Goal: Task Accomplishment & Management: Complete application form

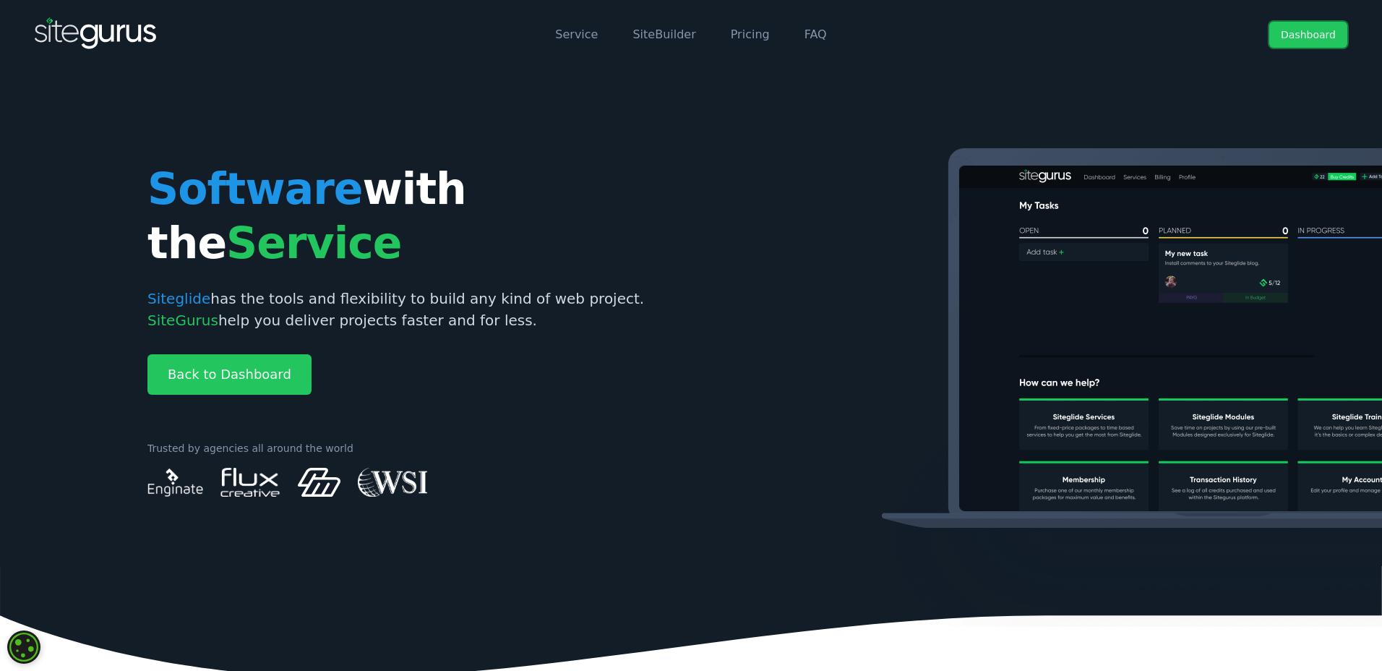
click at [1320, 41] on link "Dashboard" at bounding box center [1308, 35] width 78 height 26
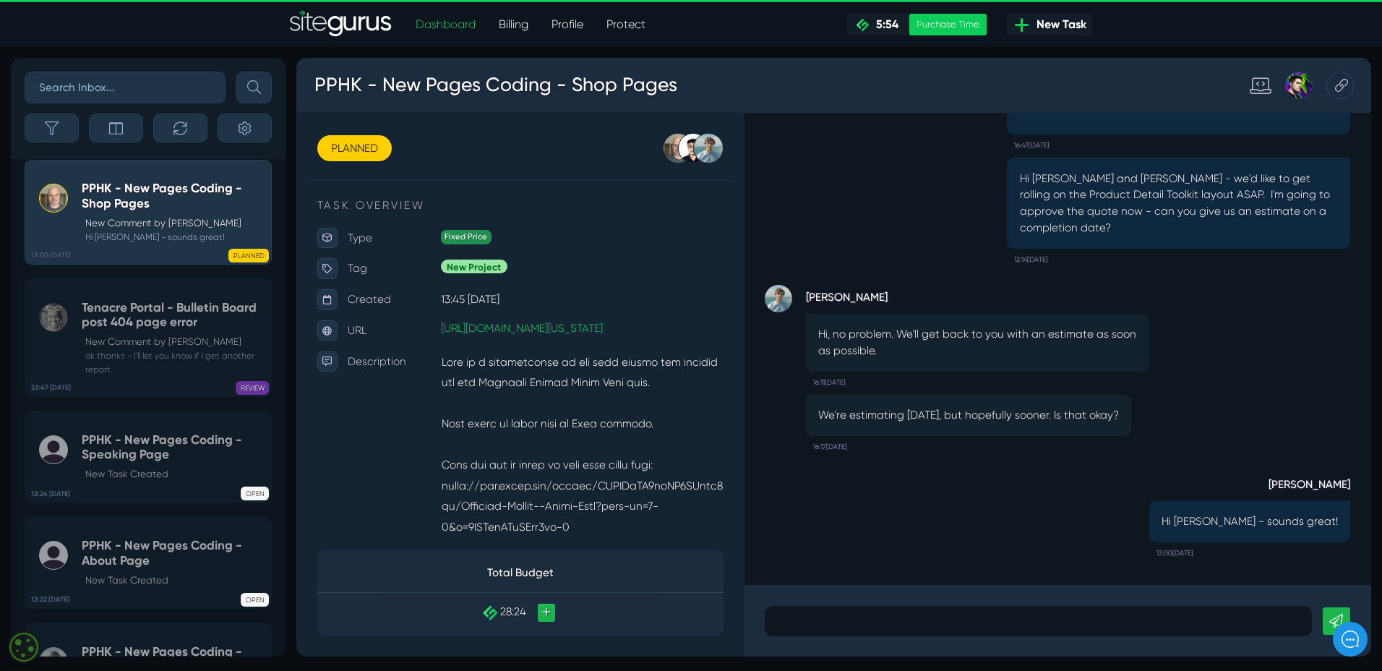
click at [1045, 26] on span "New Task" at bounding box center [1059, 24] width 56 height 17
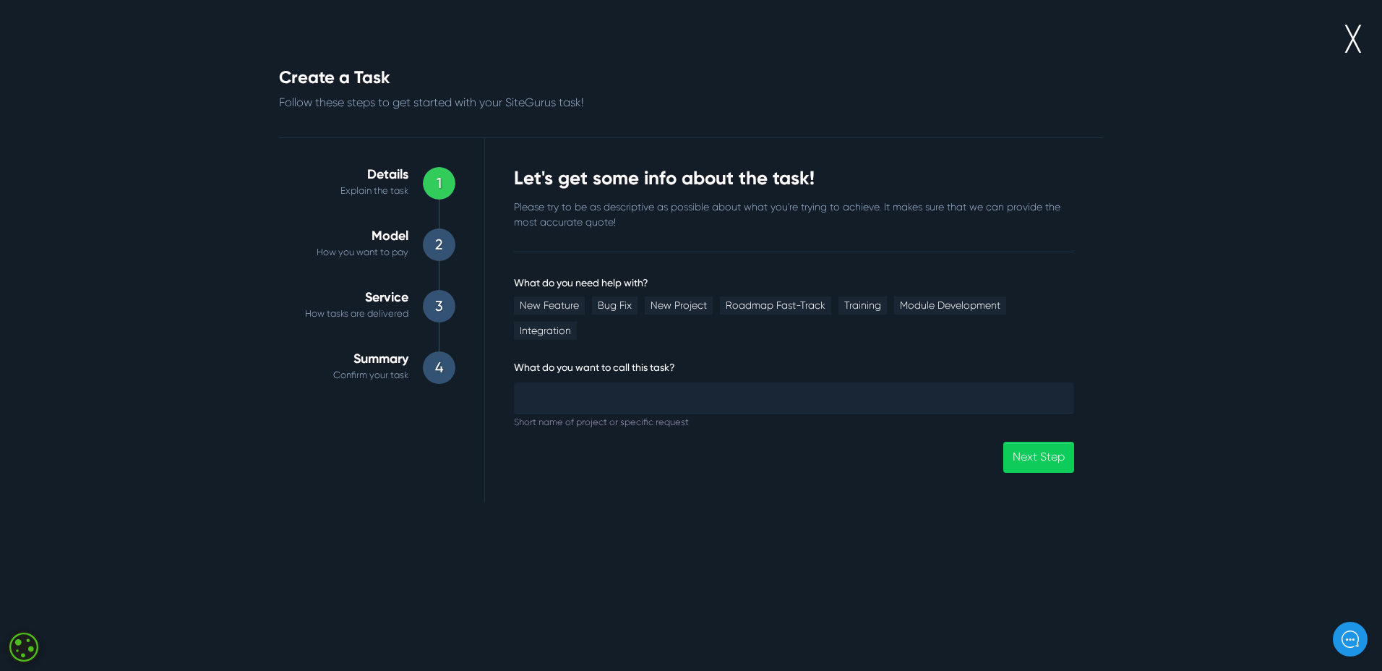
drag, startPoint x: 674, startPoint y: 304, endPoint x: 648, endPoint y: 352, distance: 54.0
click at [674, 304] on link "New Project" at bounding box center [679, 305] width 68 height 18
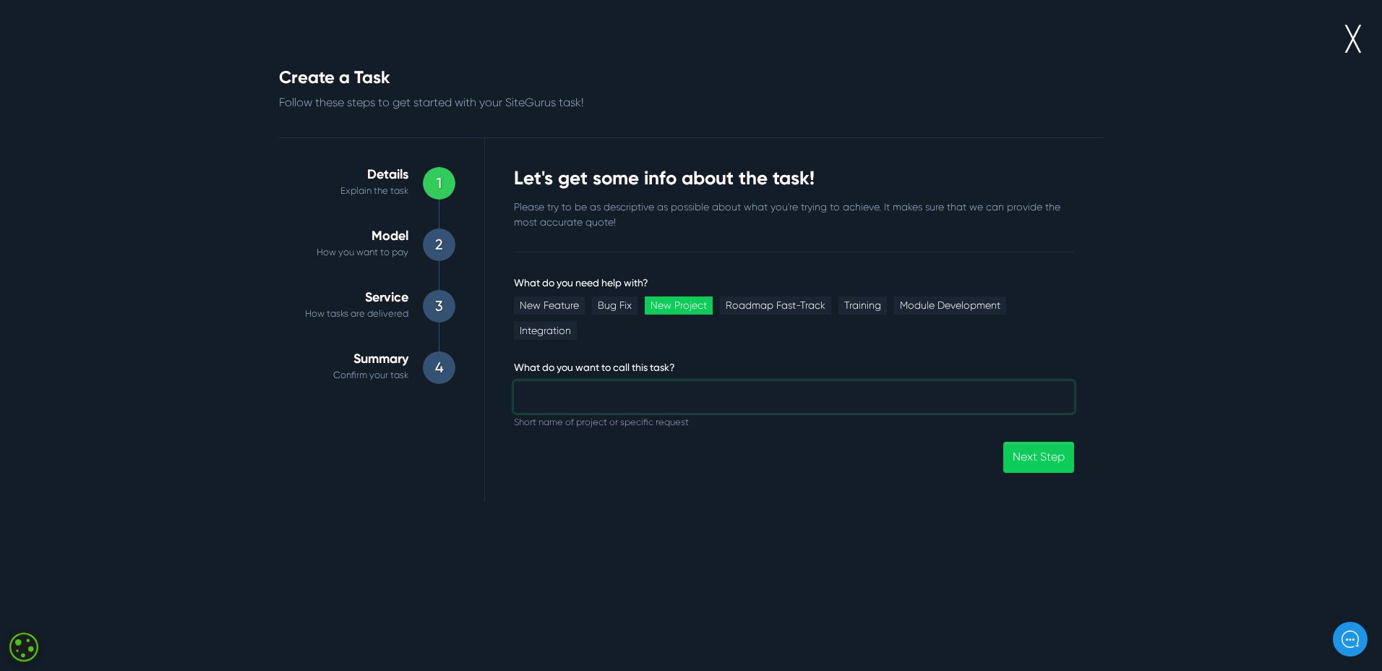
click at [617, 381] on input "What do you need help with?" at bounding box center [794, 397] width 560 height 32
type input "[GEOGRAPHIC_DATA] Admissions Microsite"
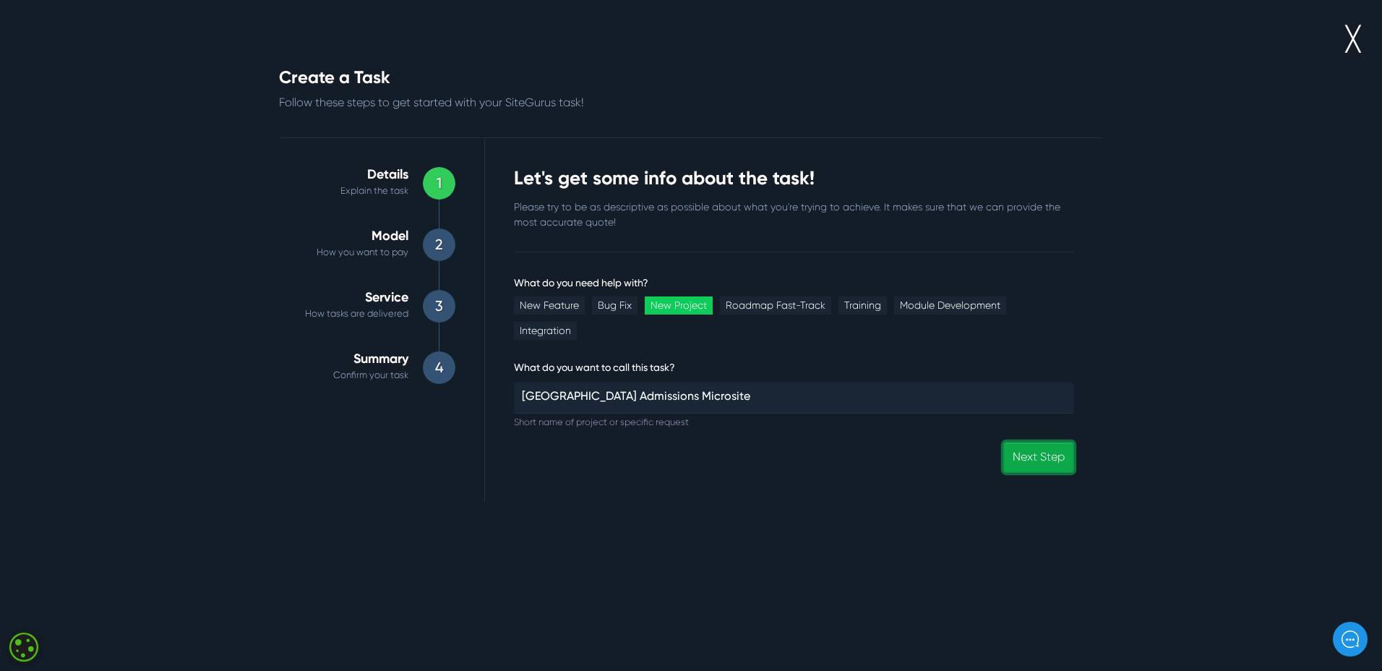
click at [1026, 442] on link "Next Step" at bounding box center [1038, 457] width 71 height 31
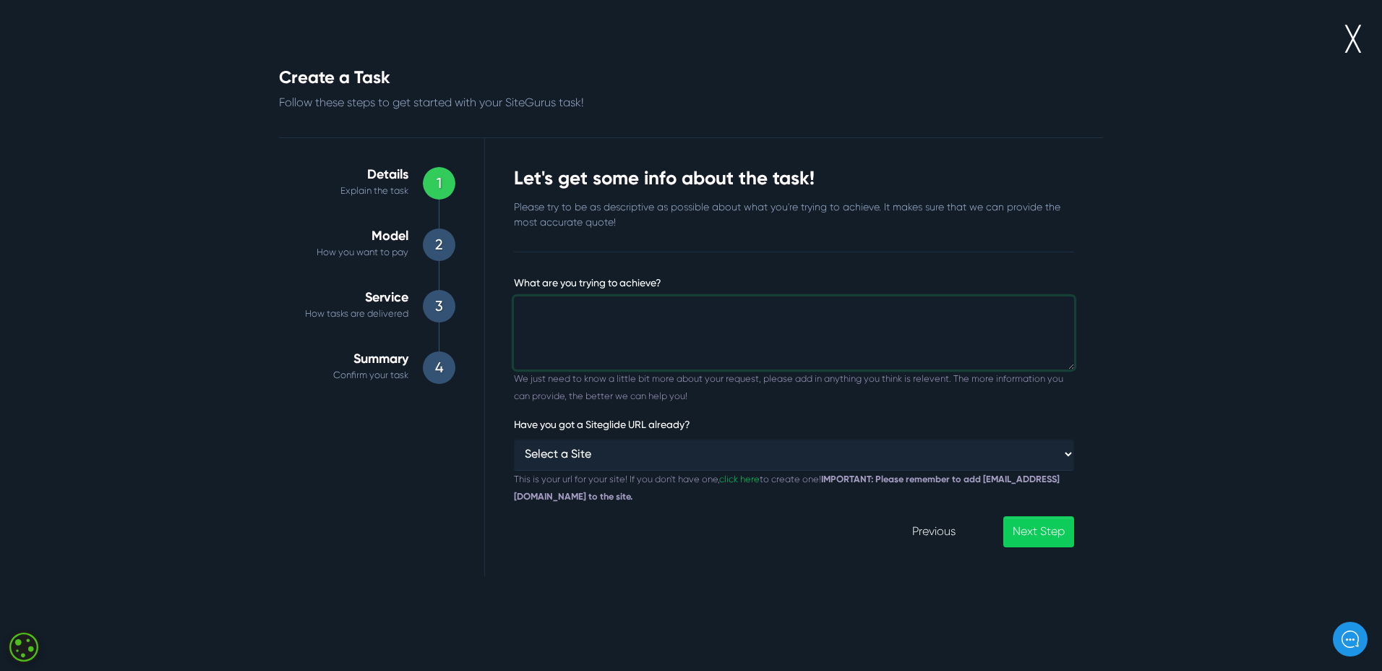
click at [593, 320] on textarea "What are you trying to achieve?" at bounding box center [794, 333] width 560 height 74
paste textarea "[URL][DOMAIN_NAME]"
click at [575, 343] on textarea "Here's a description of the project: [URL][DOMAIN_NAME] Here's a link to the sa…" at bounding box center [794, 333] width 560 height 74
paste textarea "[URL][DOMAIN_NAME]"
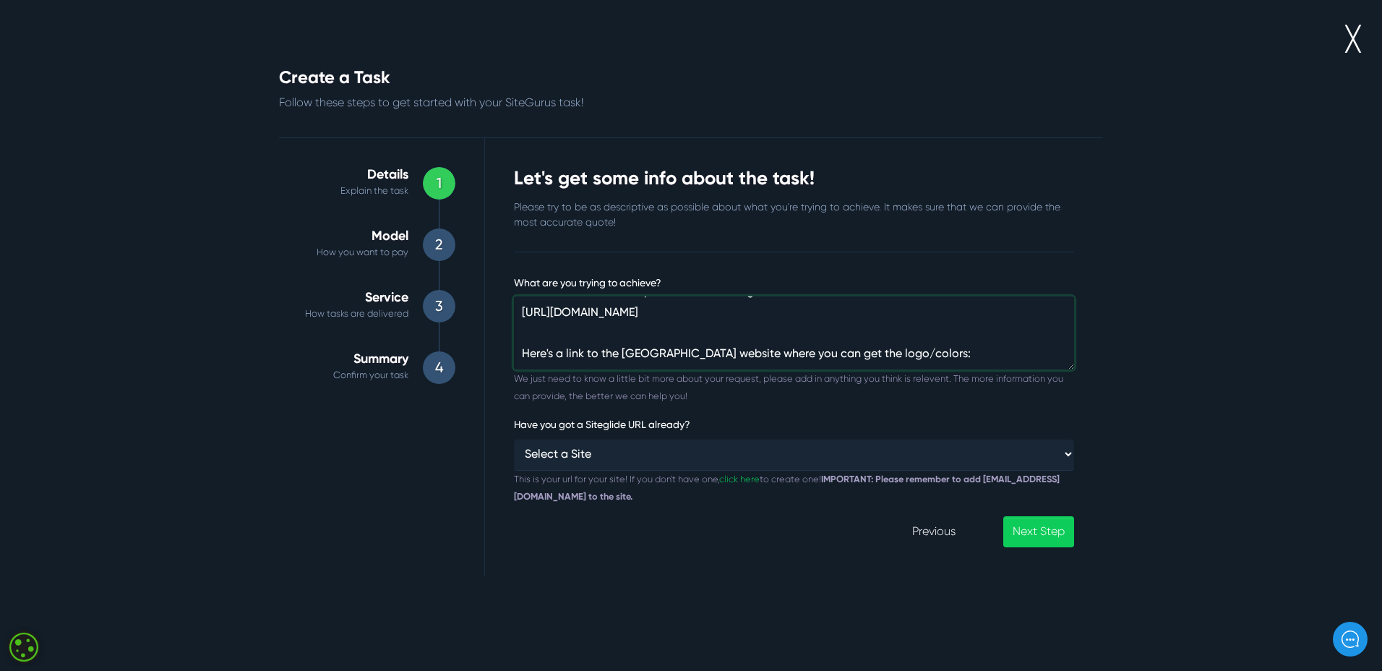
scroll to position [116, 0]
paste textarea "[URL][DOMAIN_NAME]"
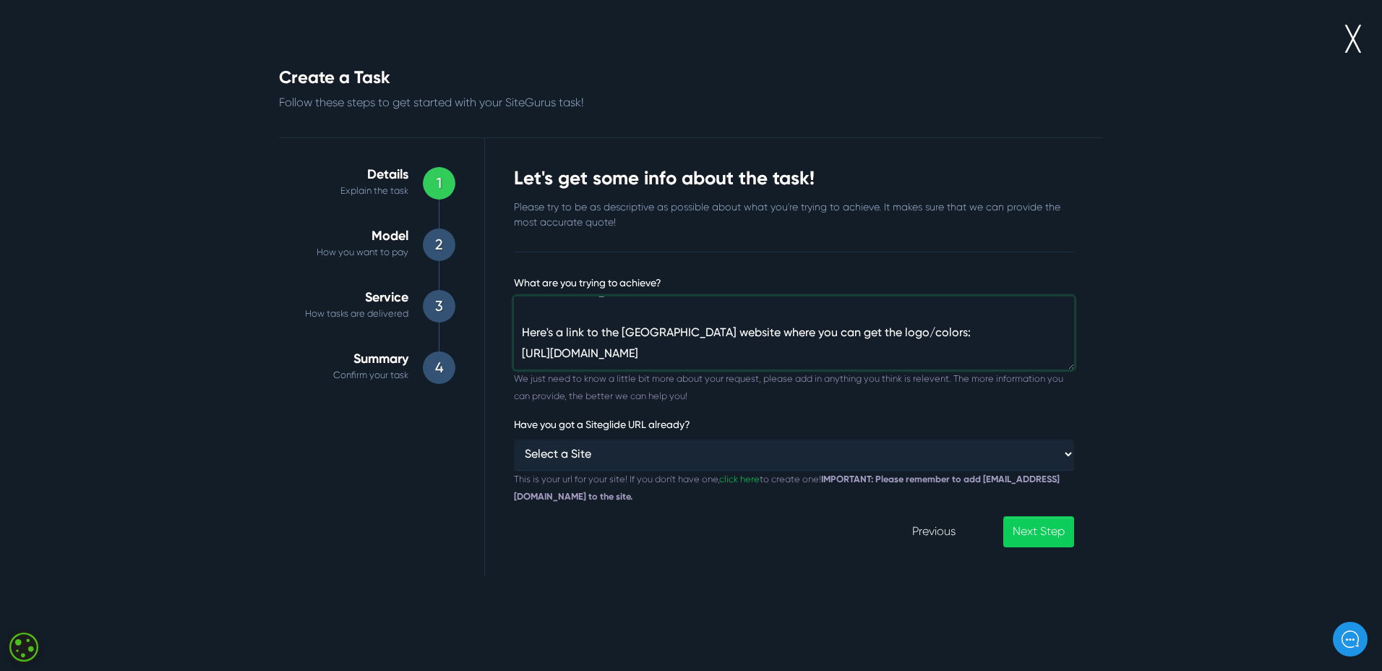
type textarea "Here's a description of the project: [URL][DOMAIN_NAME] Here's a link to the sa…"
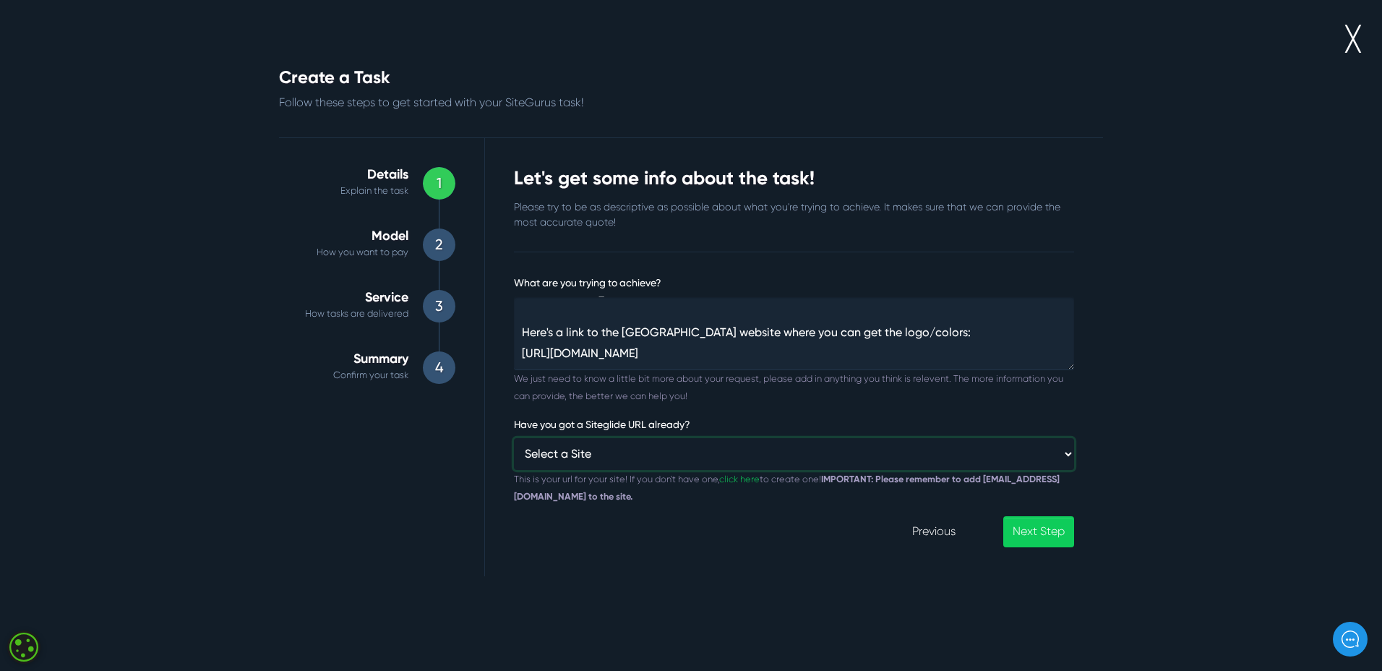
click at [579, 455] on select "Select a Site Custom URL ⸻⸻ Affiliate Module HallKeen HoopLuv [DOMAIN_NAME] [PE…" at bounding box center [794, 453] width 560 height 31
click at [565, 447] on select "Select a Site Custom URL ⸻⸻ Affiliate Module HallKeen HoopLuv [DOMAIN_NAME] [PE…" at bounding box center [794, 453] width 560 height 31
select select "custom"
click at [514, 438] on select "Select a Site Custom URL ⸻⸻ Affiliate Module HallKeen HoopLuv [DOMAIN_NAME] [PE…" at bounding box center [794, 453] width 560 height 31
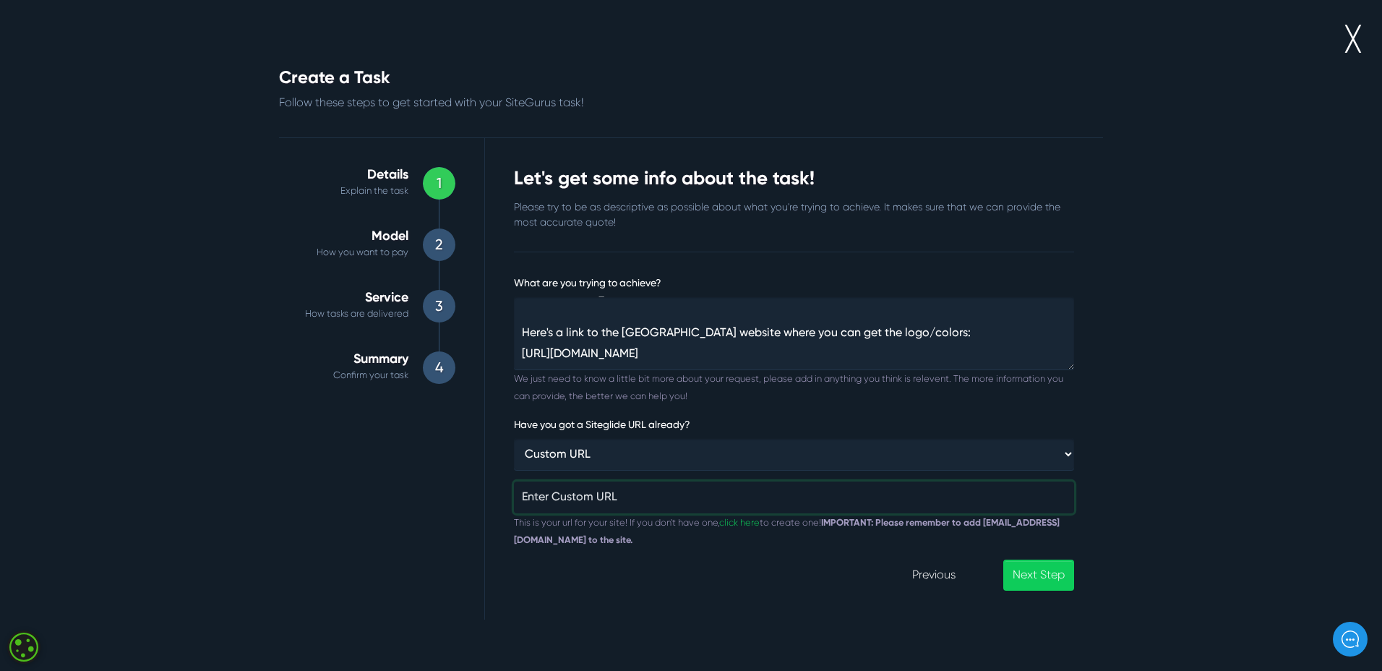
click at [570, 505] on input "Have you got a Siteglide URL already?" at bounding box center [794, 497] width 560 height 32
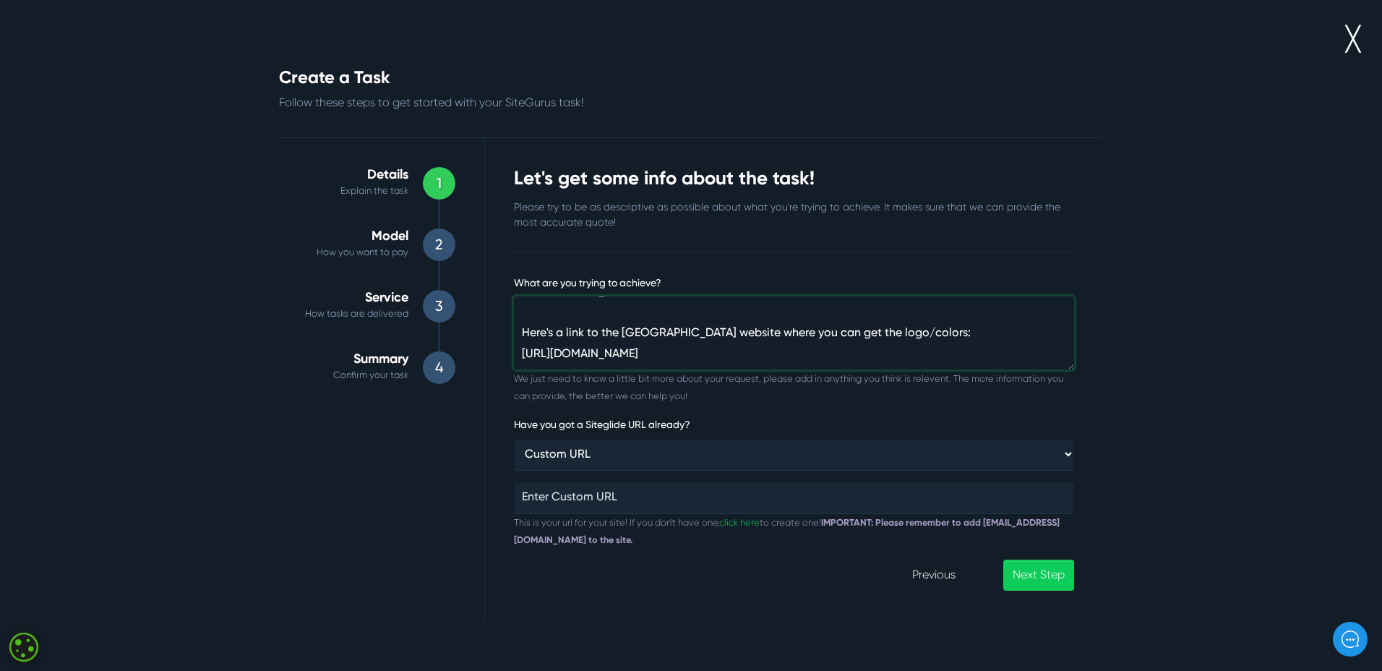
click at [762, 364] on textarea "Here's a description of the project: [URL][DOMAIN_NAME] Here's a link to the sa…" at bounding box center [794, 333] width 560 height 74
click at [673, 360] on textarea "Here's a description of the project: [URL][DOMAIN_NAME] Here's a link to the sa…" at bounding box center [794, 333] width 560 height 74
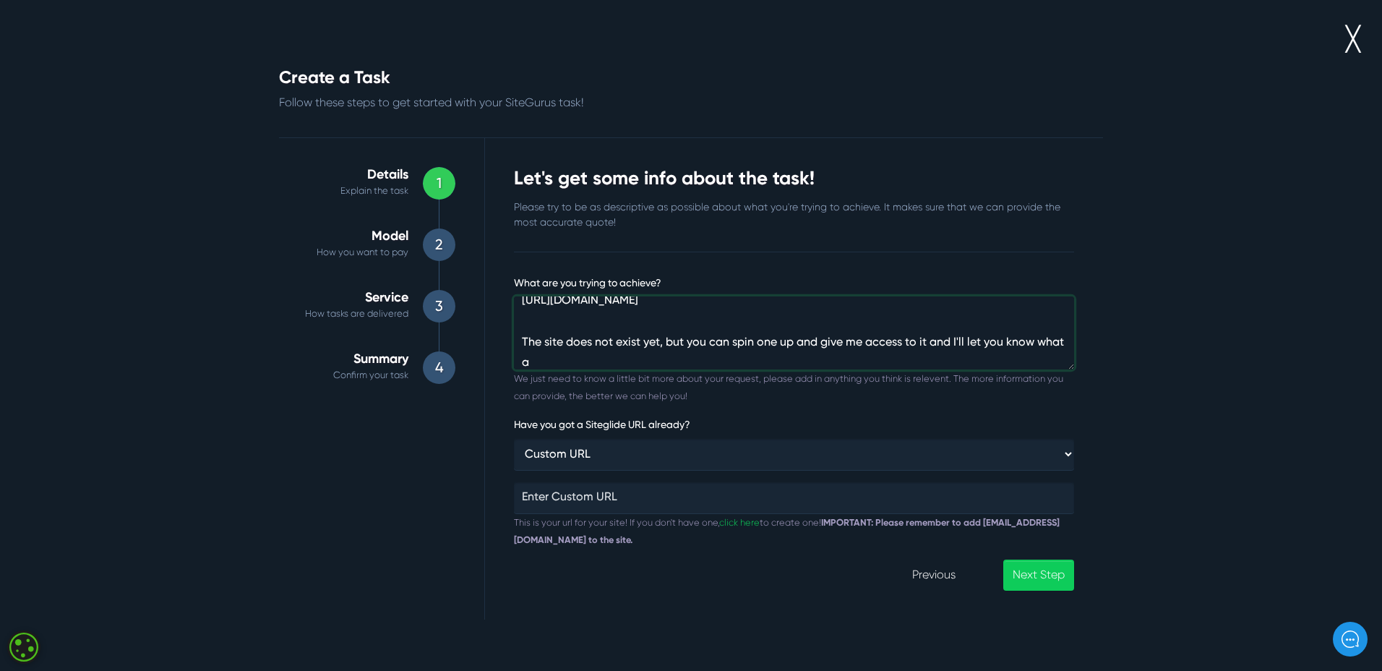
scroll to position [179, 0]
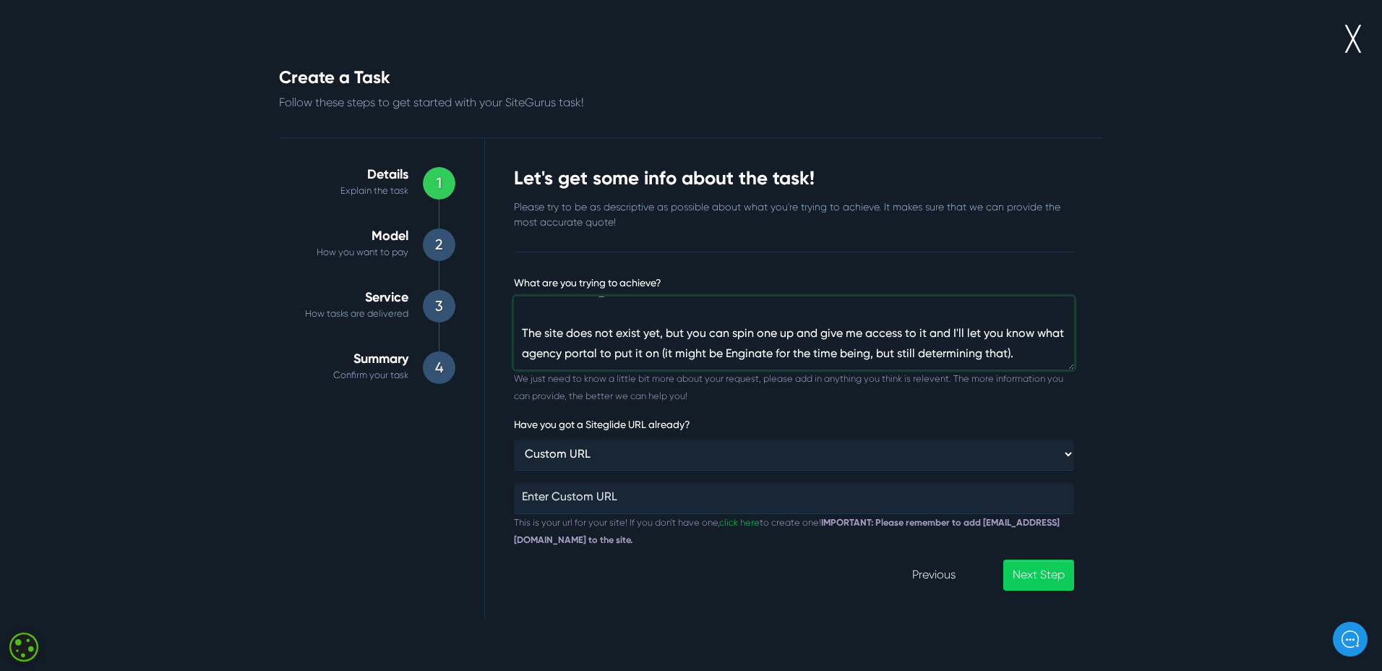
type textarea "Here's a description of the project: [URL][DOMAIN_NAME] Here's a link to the sa…"
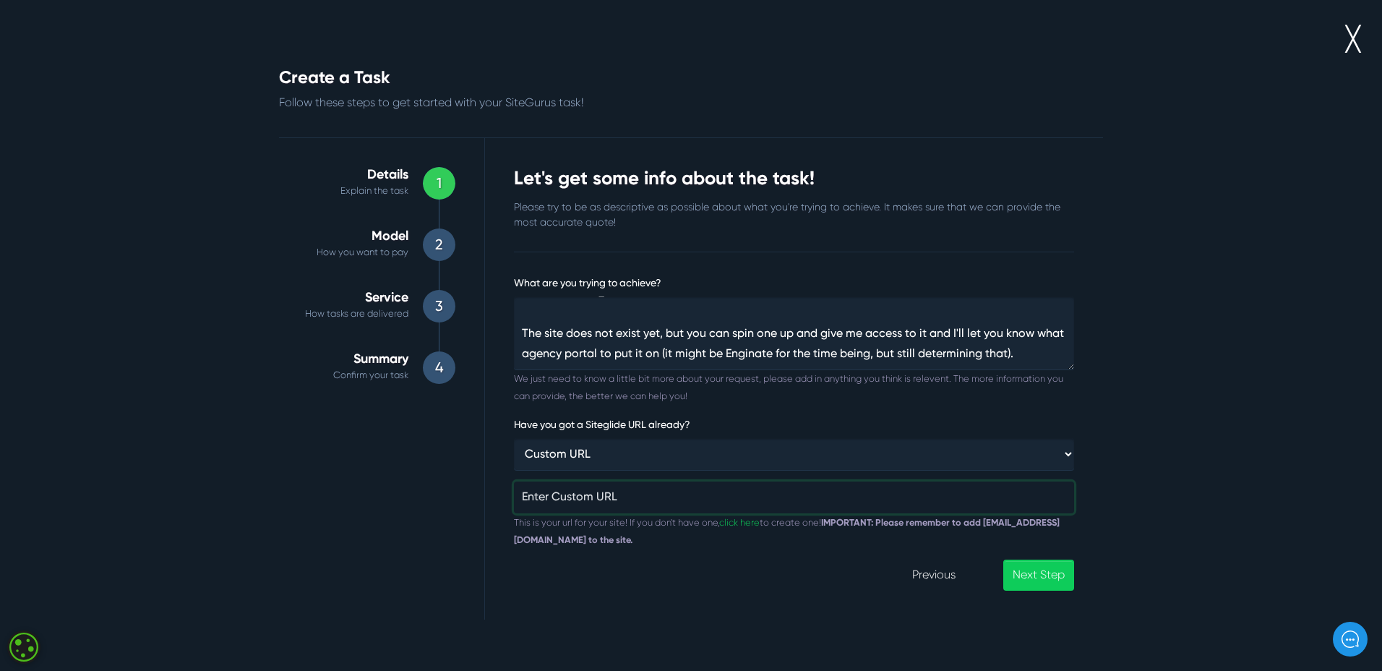
click at [547, 498] on input "Have you got a Siteglide URL already?" at bounding box center [794, 497] width 560 height 32
type input "principia-admissions-campaign"
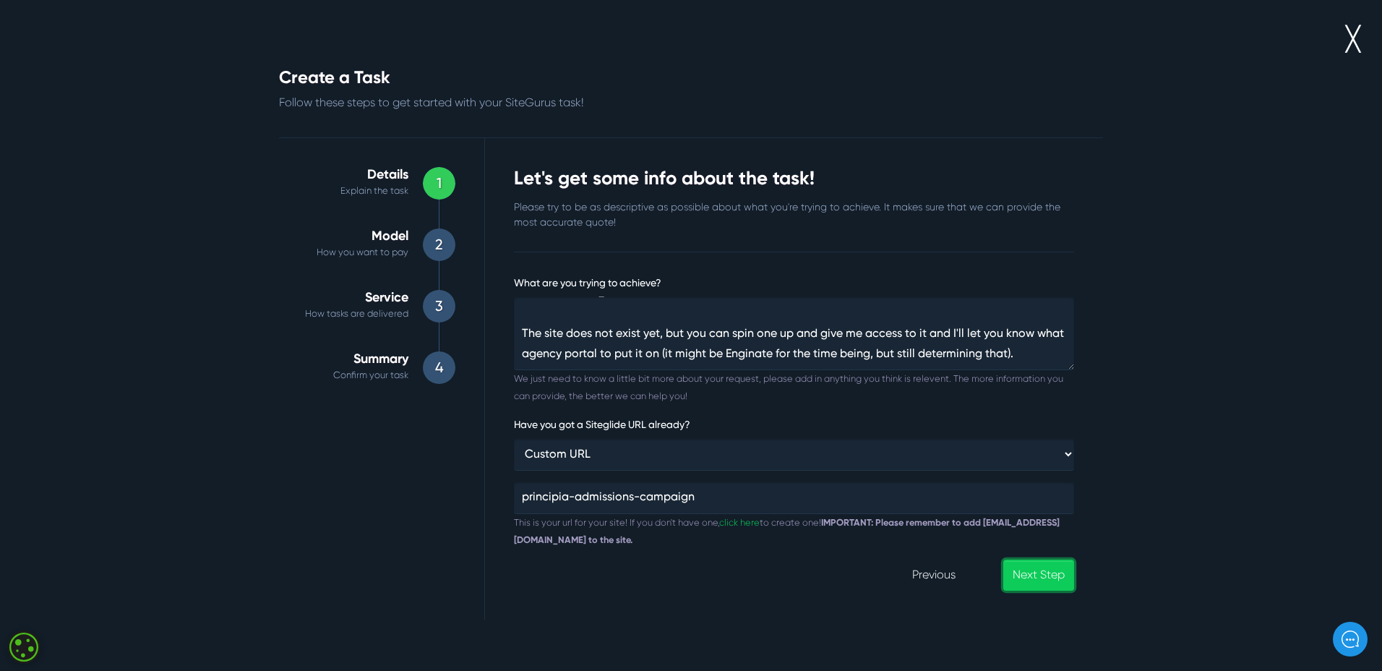
click at [1024, 587] on link "Next Step" at bounding box center [1038, 575] width 71 height 31
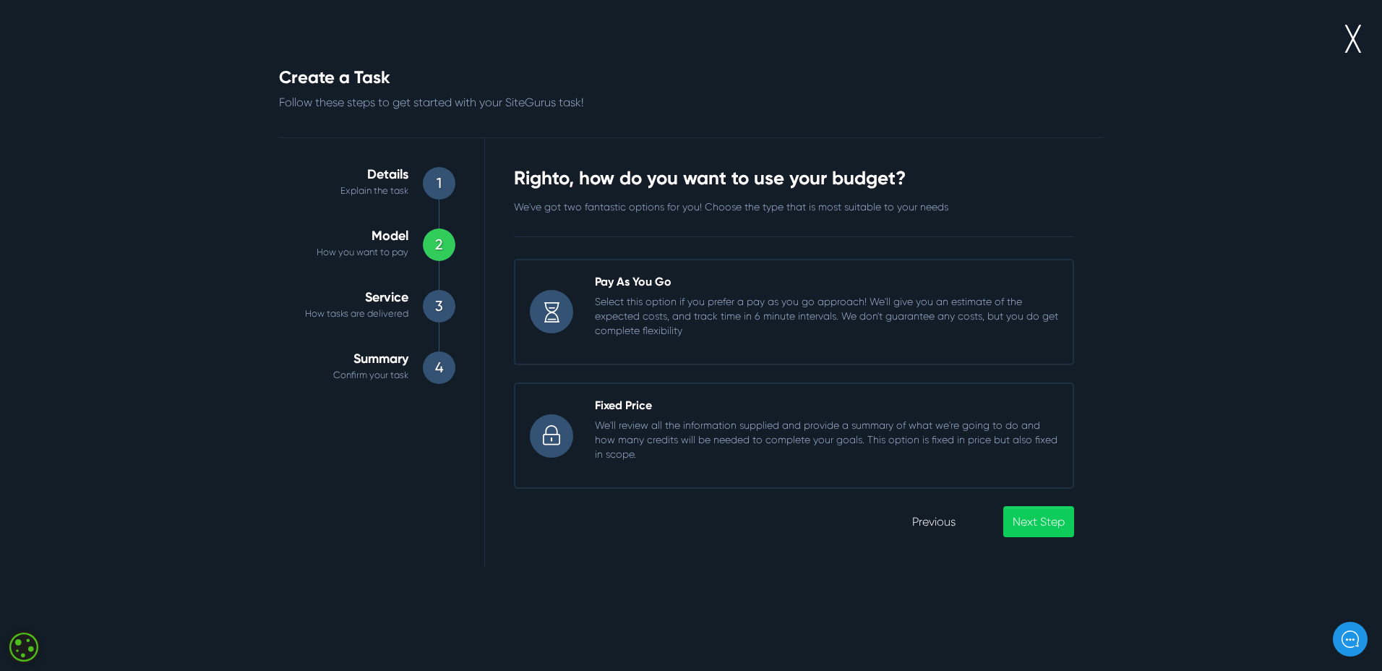
click at [736, 334] on p "Select this option if you prefer a pay as you go approach! We'll give you an es…" at bounding box center [826, 315] width 463 height 43
click at [514, 259] on input "Pay As You Go Select this option if you prefer a pay as you go approach! We'll …" at bounding box center [514, 259] width 0 height 0
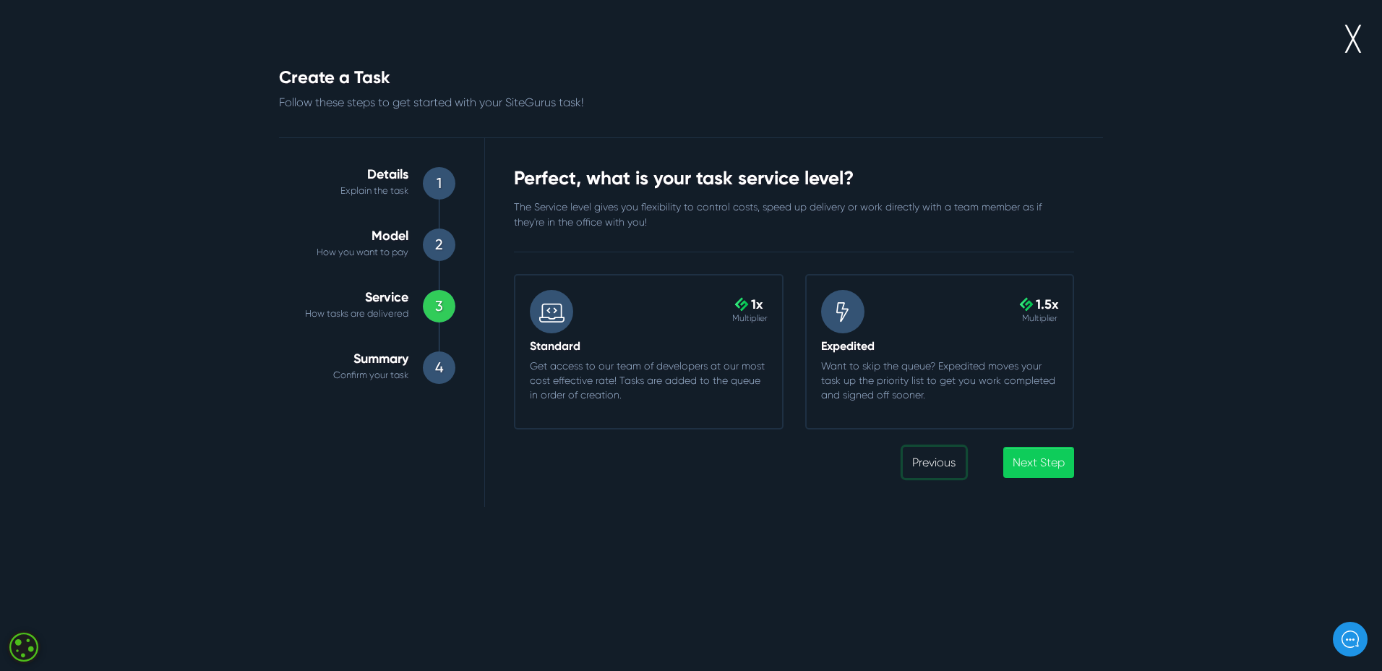
click at [933, 456] on link "Previous" at bounding box center [934, 462] width 62 height 31
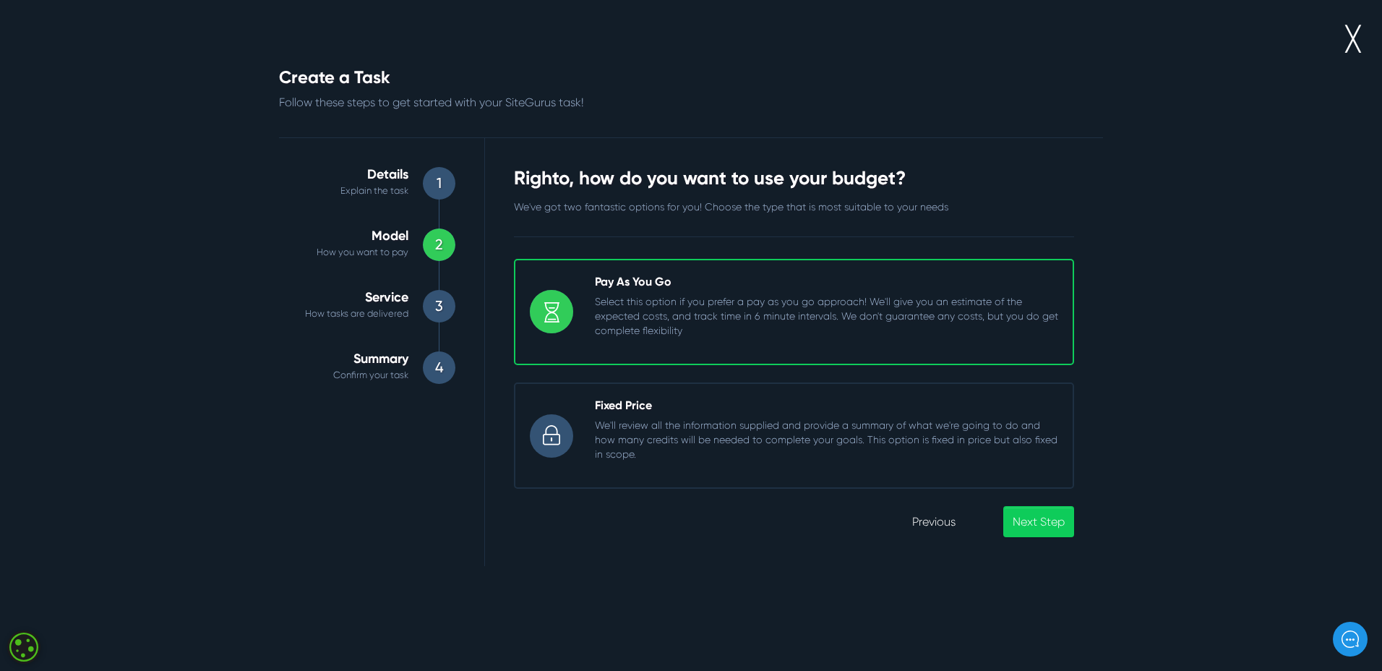
click at [776, 421] on p "We'll review all the information supplied and provide a summary of what we're g…" at bounding box center [826, 439] width 463 height 43
click at [514, 382] on input "Fixed Price We'll review all the information supplied and provide a summary of …" at bounding box center [514, 382] width 0 height 0
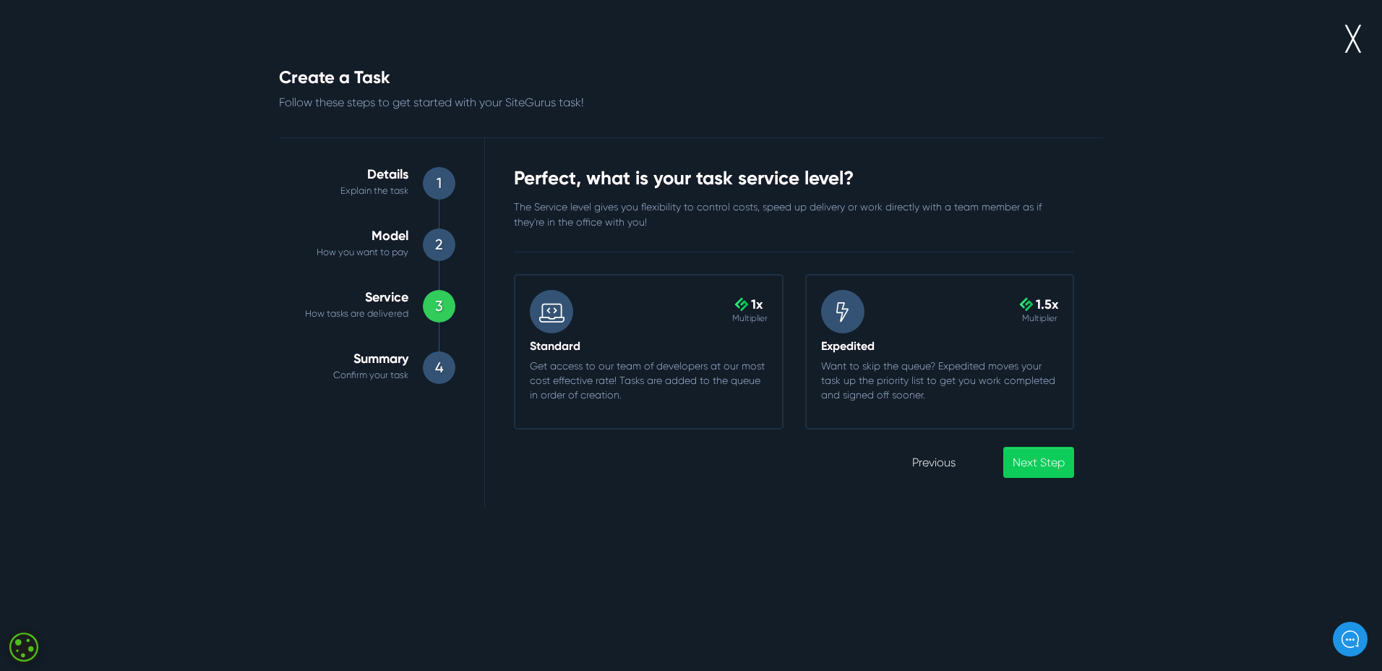
drag, startPoint x: 844, startPoint y: 398, endPoint x: 855, endPoint y: 397, distance: 10.9
click at [844, 398] on p "Want to skip the queue? Expedited moves your task up the priority list to get y…" at bounding box center [940, 380] width 238 height 43
click at [805, 274] on input ".cls-1{fill-rule:evenodd;fill:url(#linear-gradient);} 1.5x Multiplier Expedited…" at bounding box center [805, 274] width 0 height 0
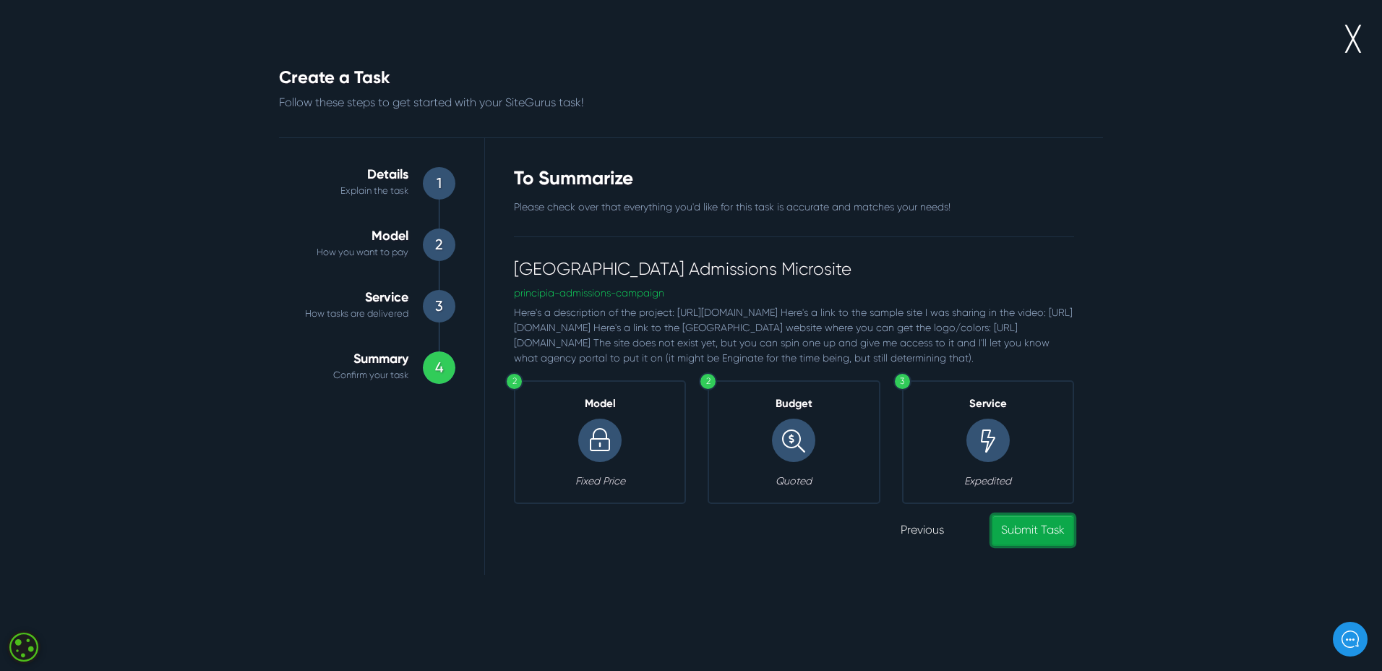
click at [1067, 546] on link "Submit Task" at bounding box center [1033, 530] width 82 height 31
